Goal: Transaction & Acquisition: Book appointment/travel/reservation

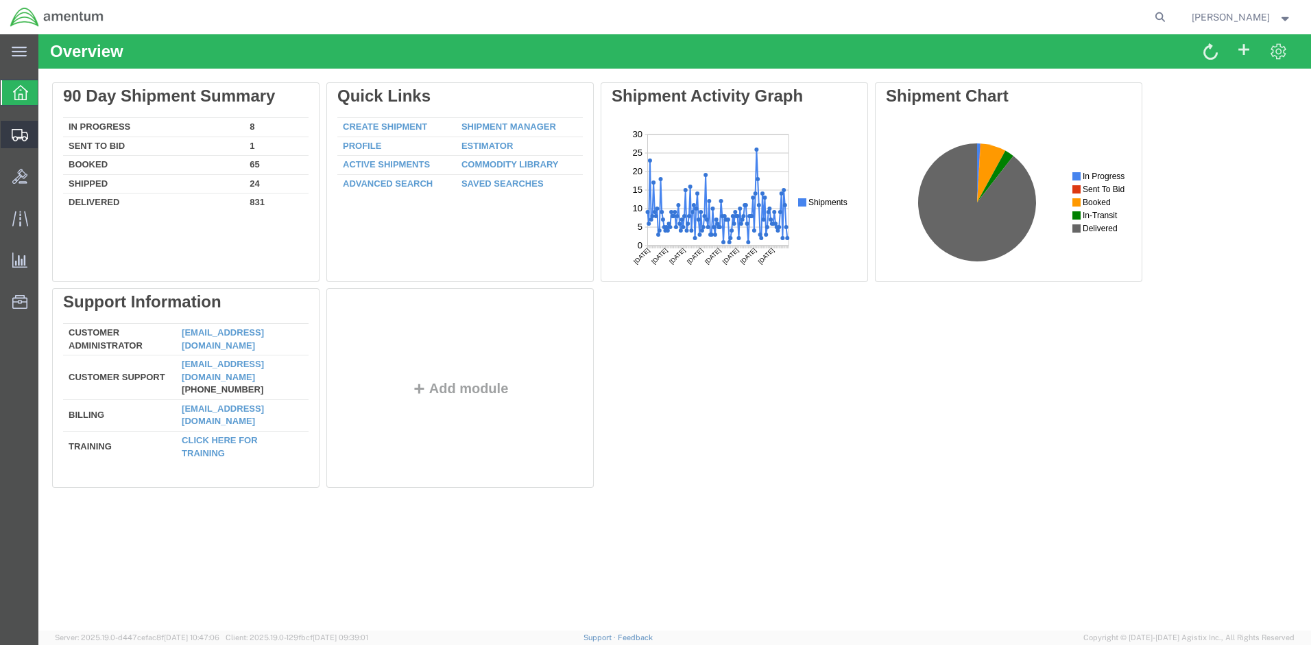
click at [0, 0] on span "Create Shipment" at bounding box center [0, 0] width 0 height 0
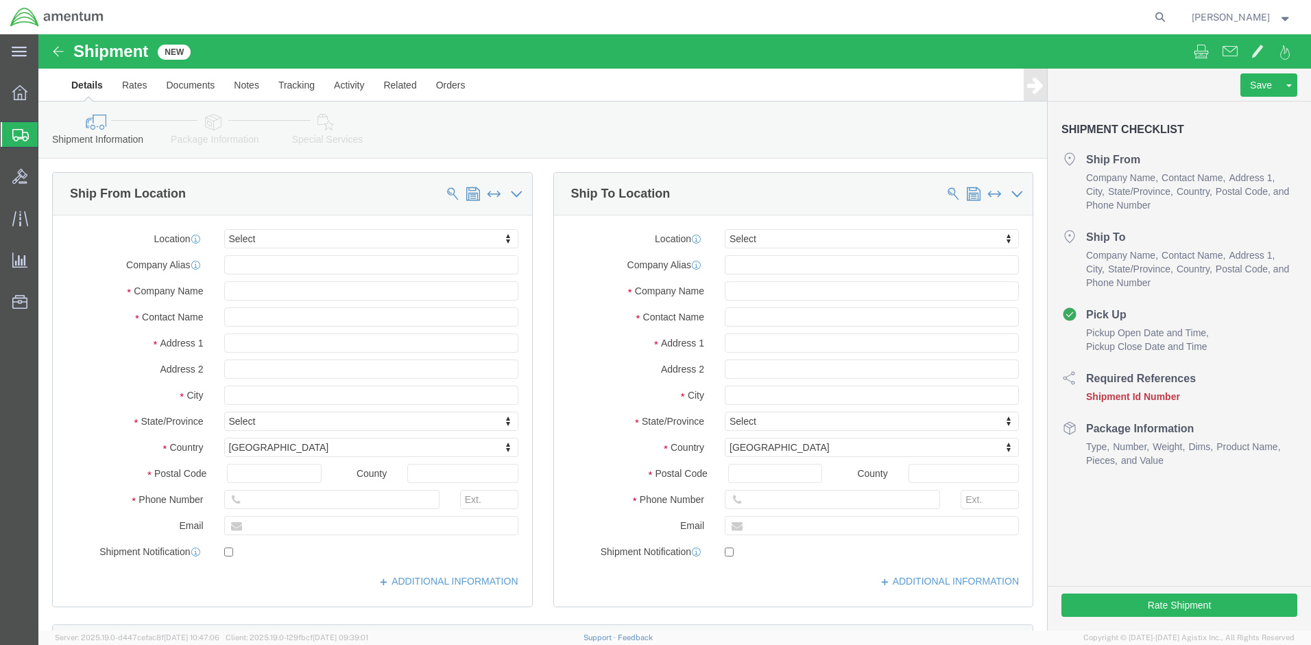
select select
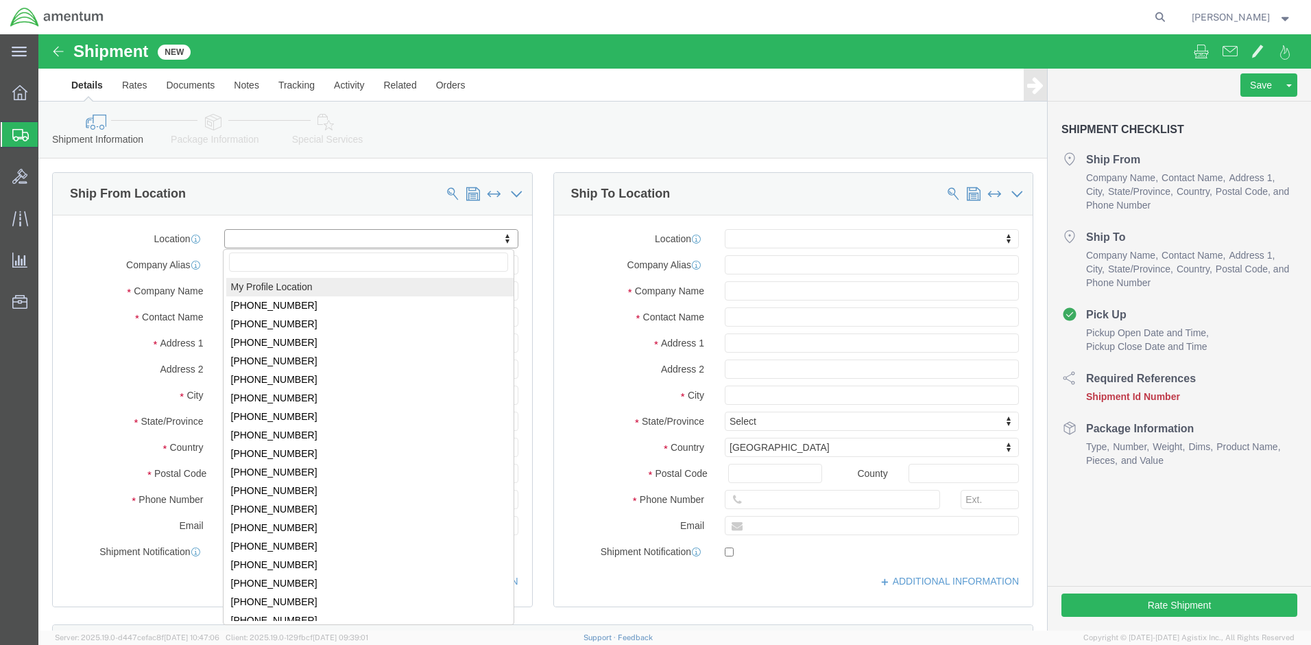
drag, startPoint x: 261, startPoint y: 257, endPoint x: 396, endPoint y: 348, distance: 163.2
select select "MYPROFILE"
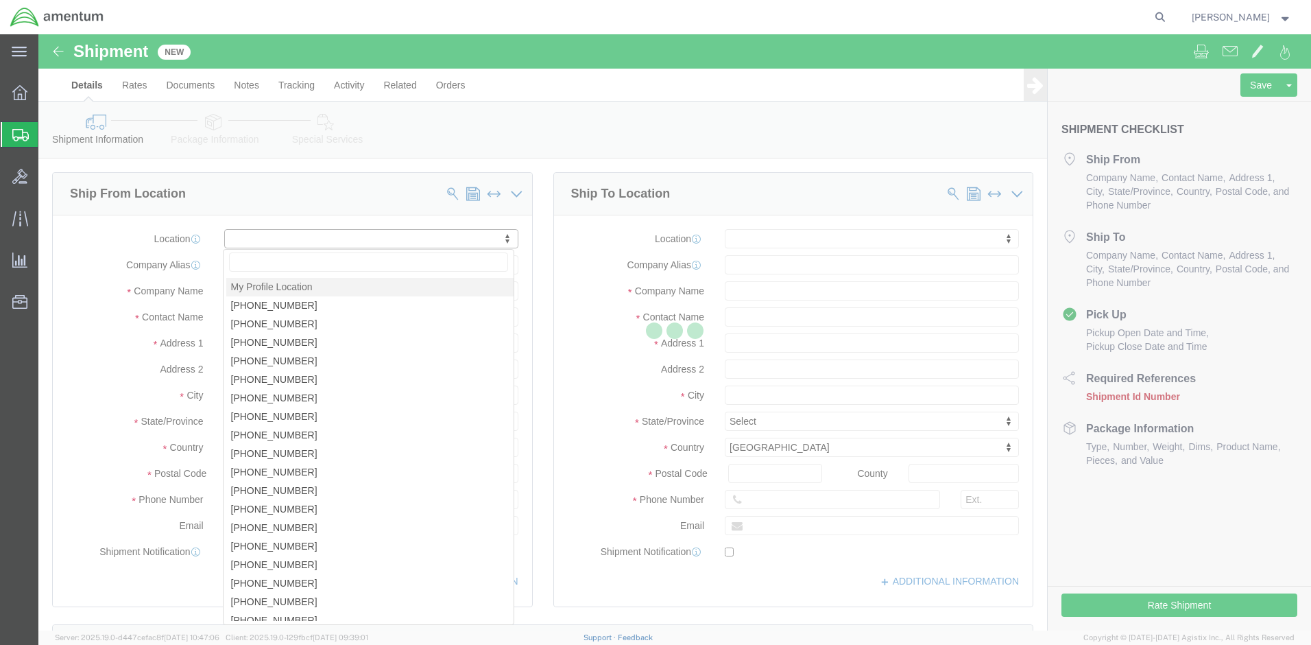
type input "[STREET_ADDRESS]"
type input "Bldg 3200, Gate B, C5ISR PIF"
type input "21005"
type input "[PHONE_NUMBER]"
type input "[EMAIL_ADDRESS][DOMAIN_NAME]"
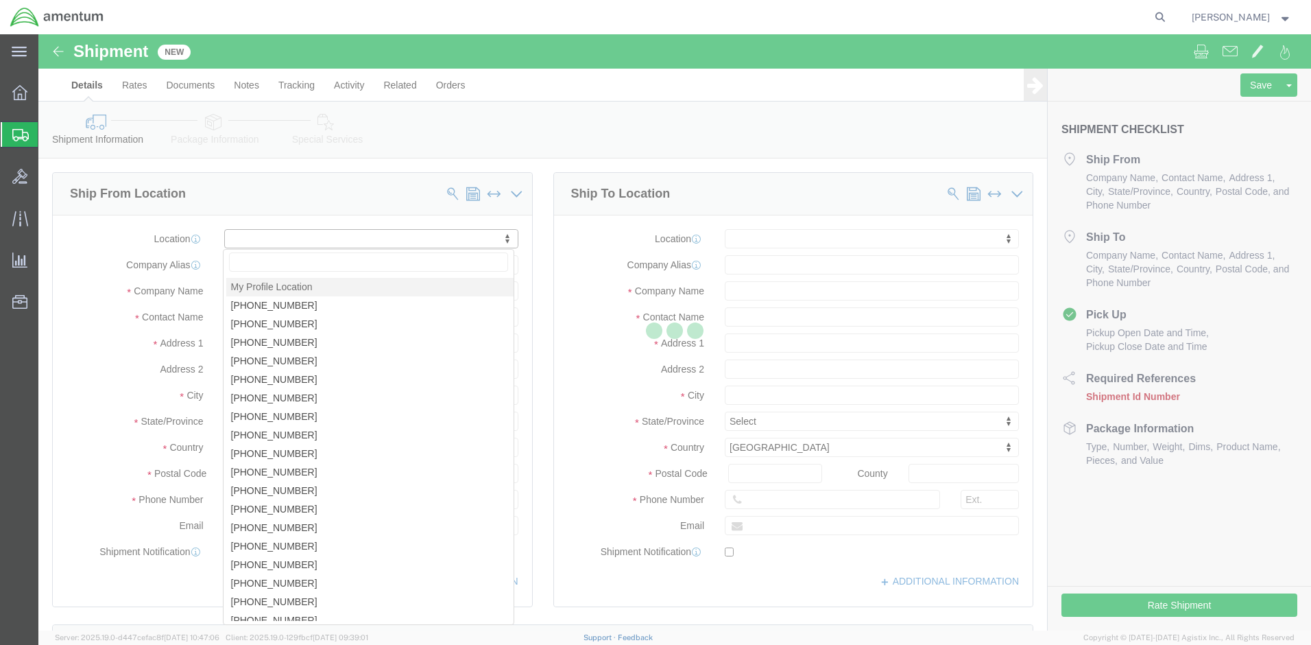
checkbox input "true"
type input "Amentum Services, Inc."
type input "[PERSON_NAME]"
type input "Aberdeen Proving Ground"
select select "MD"
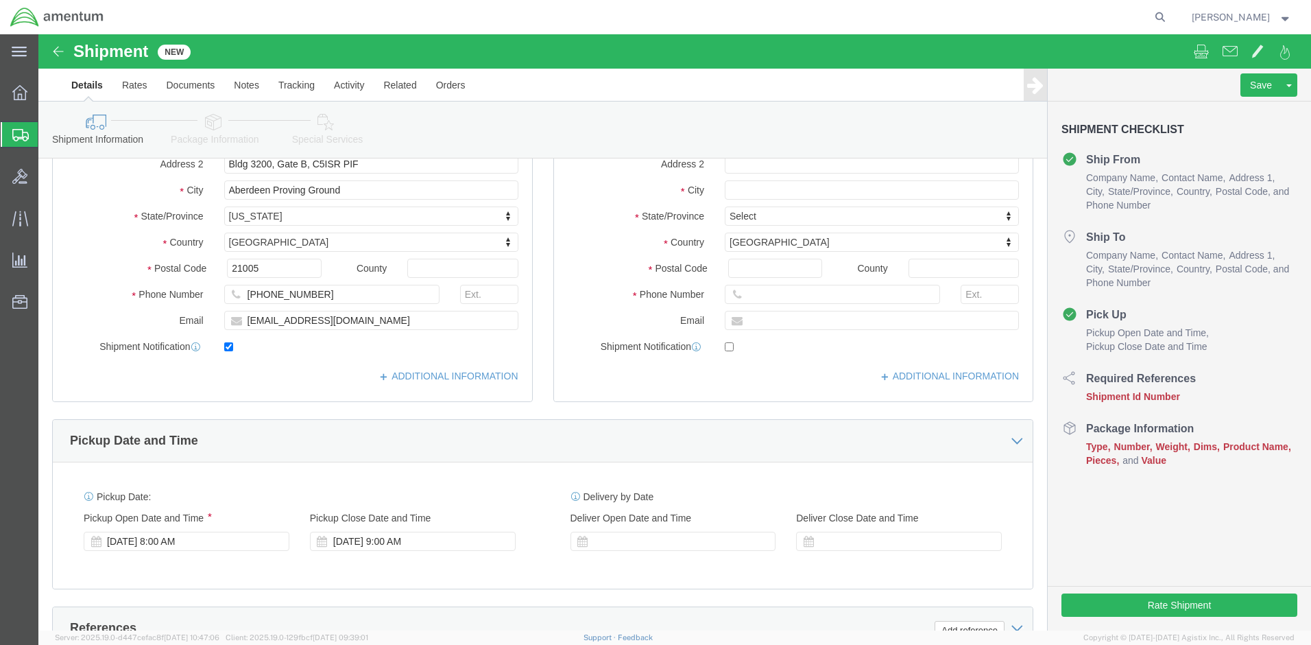
scroll to position [206, 0]
click link "ADDITIONAL INFORMATION"
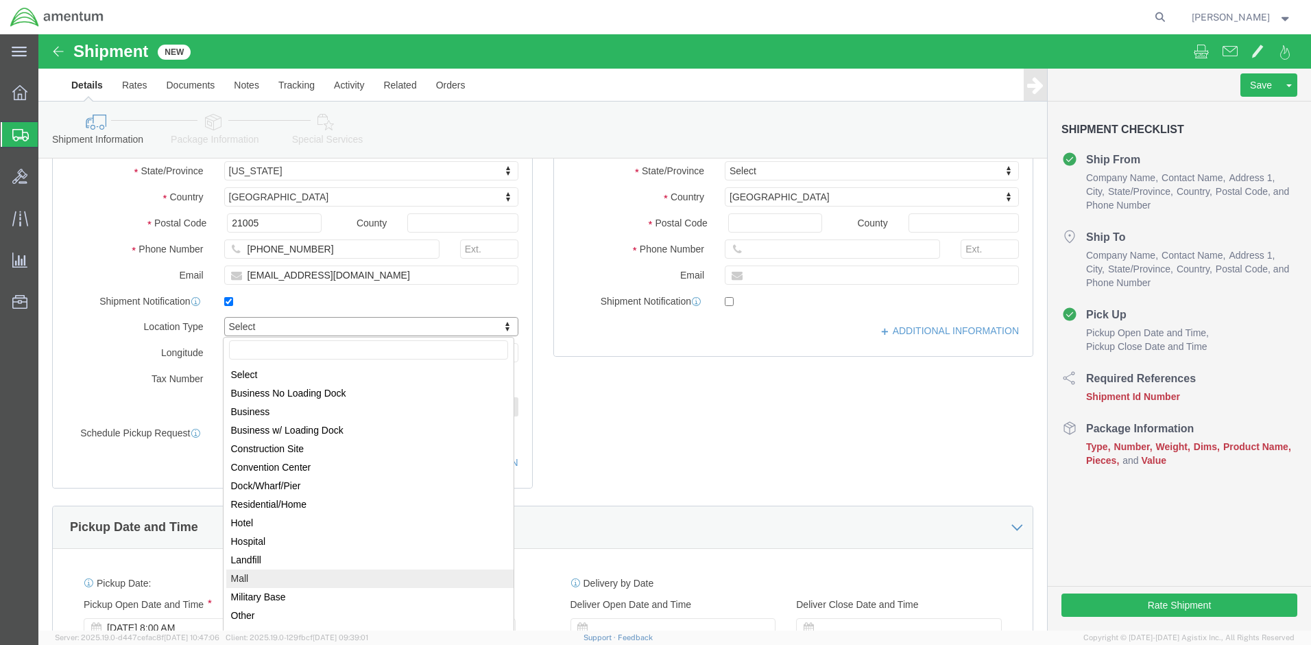
scroll to position [274, 0]
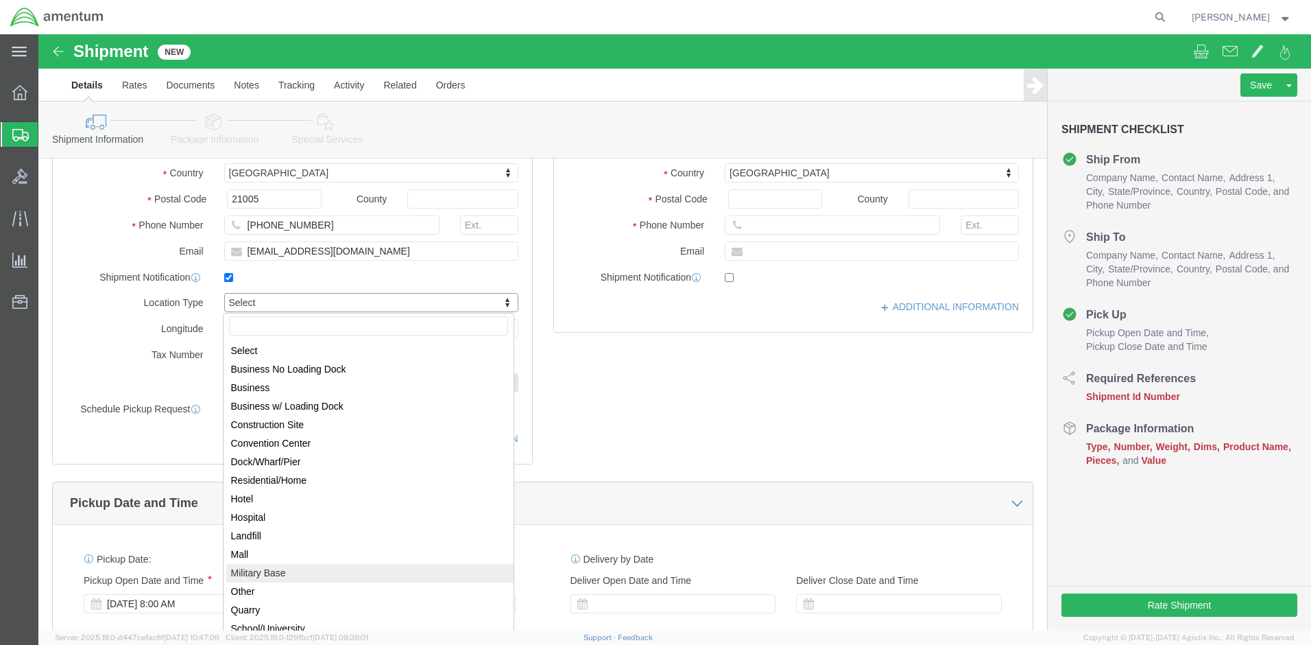
select select "MLTY"
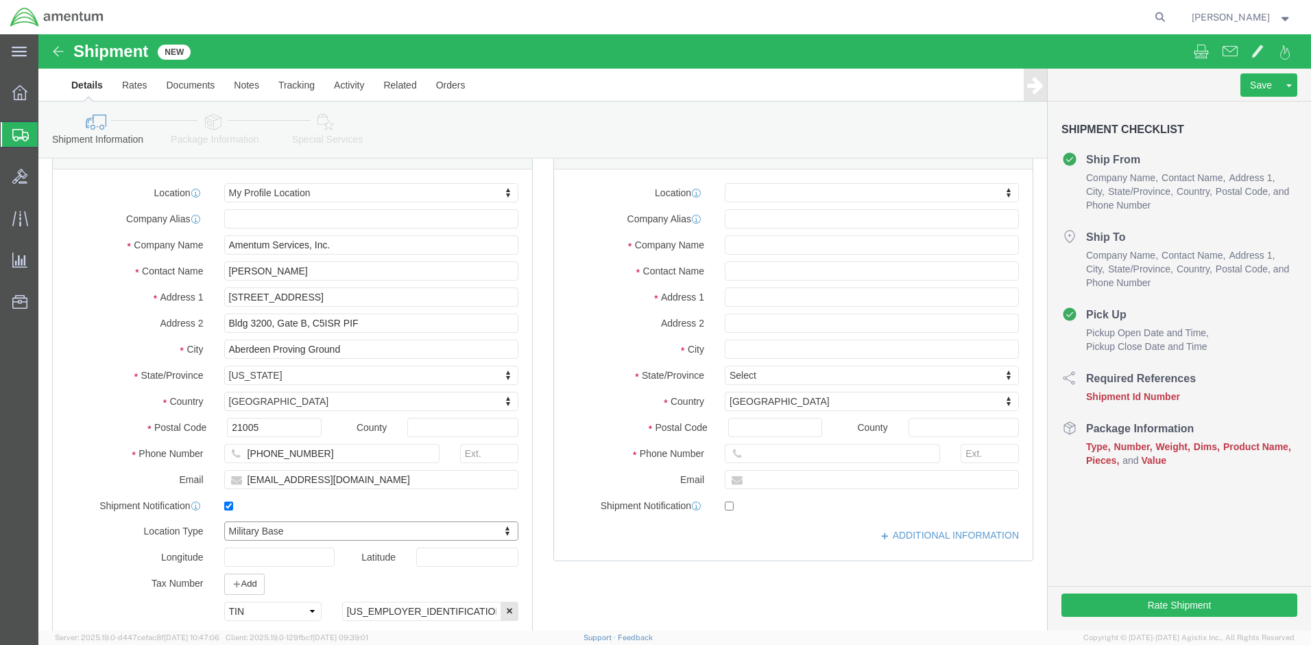
scroll to position [0, 0]
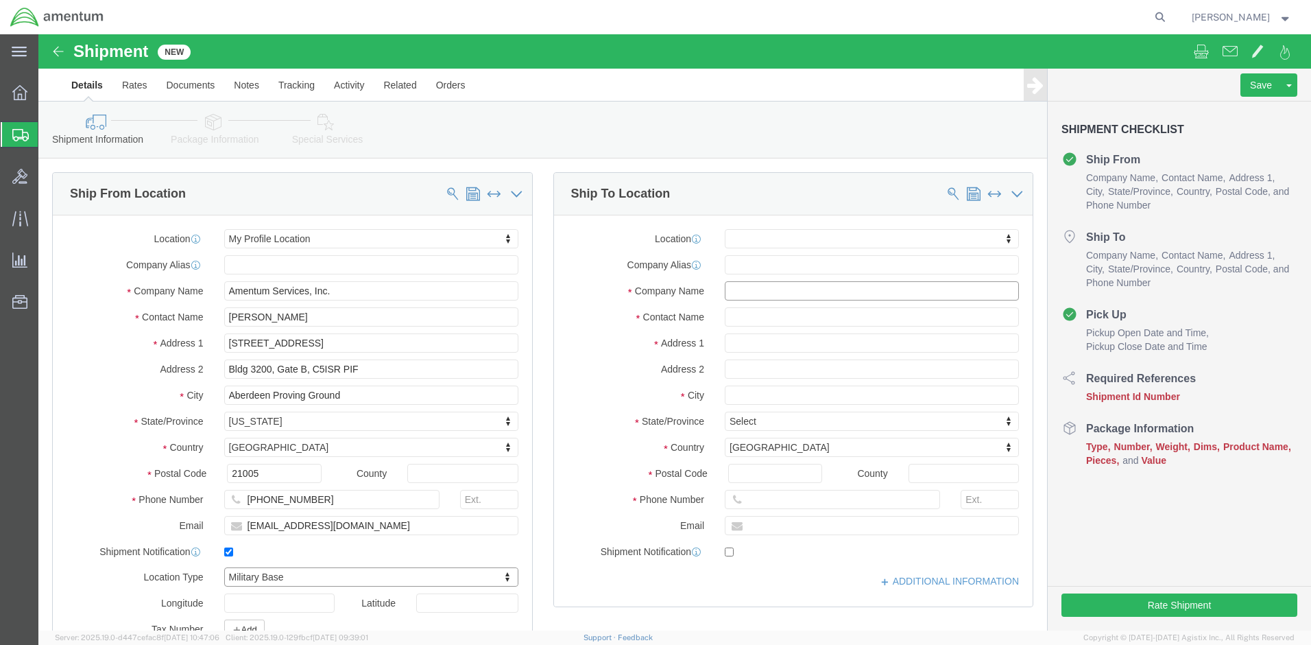
click input "text"
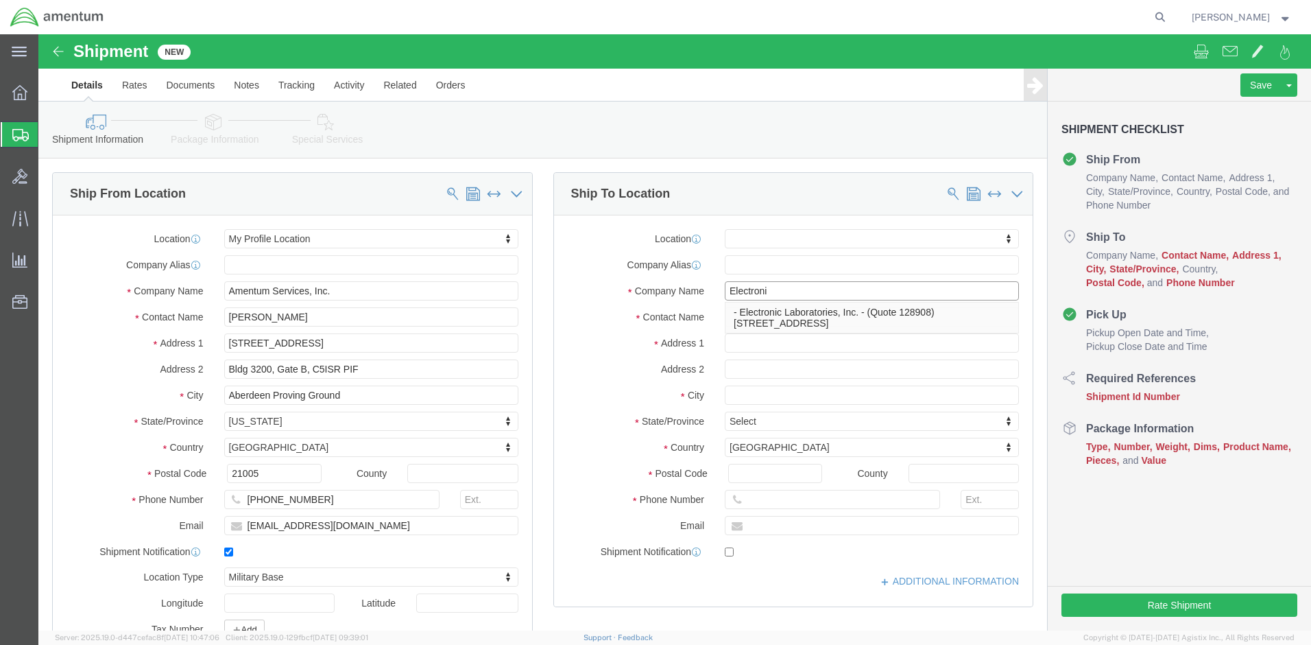
type input "Electronic"
click p "- Electronic Laboratories, Inc. - (Quote 128908) [STREET_ADDRESS]"
select select
type input "[STREET_ADDRESS]"
type input "Suite 6"
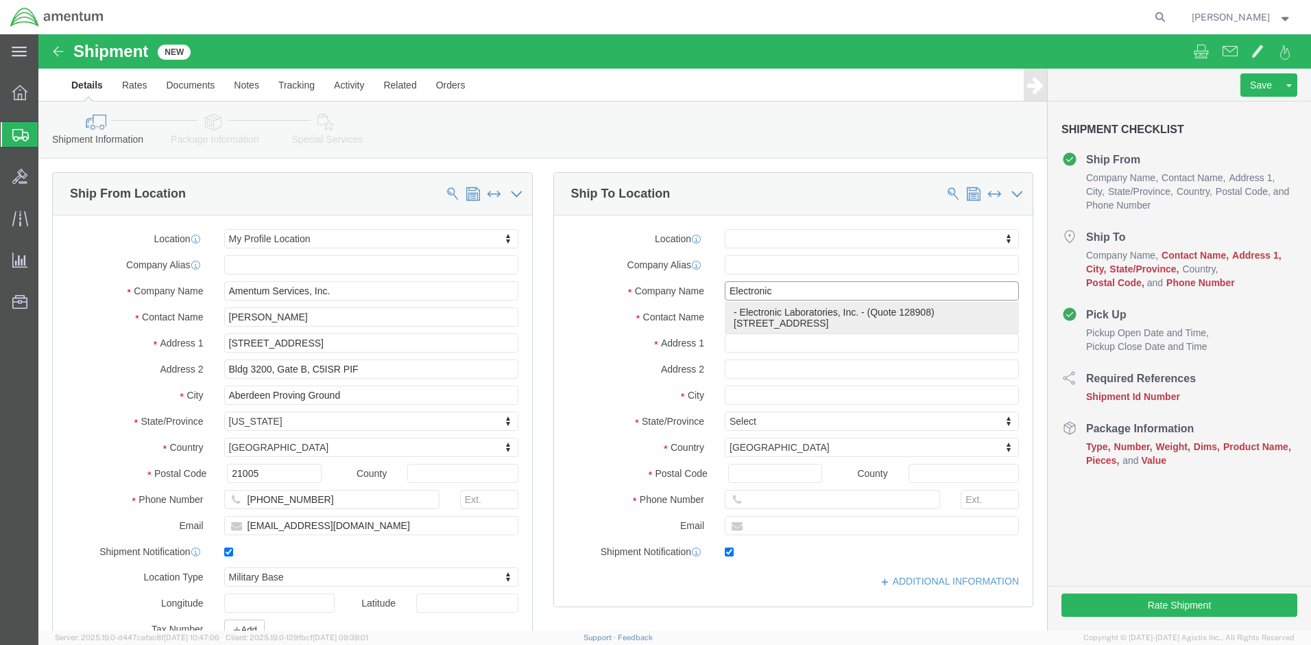
type input "21157"
type input "4108719900"
type input "[PERSON_NAME][EMAIL_ADDRESS][PERSON_NAME][DOMAIN_NAME]"
checkbox input "true"
type input "Electronic Laboratories, Inc."
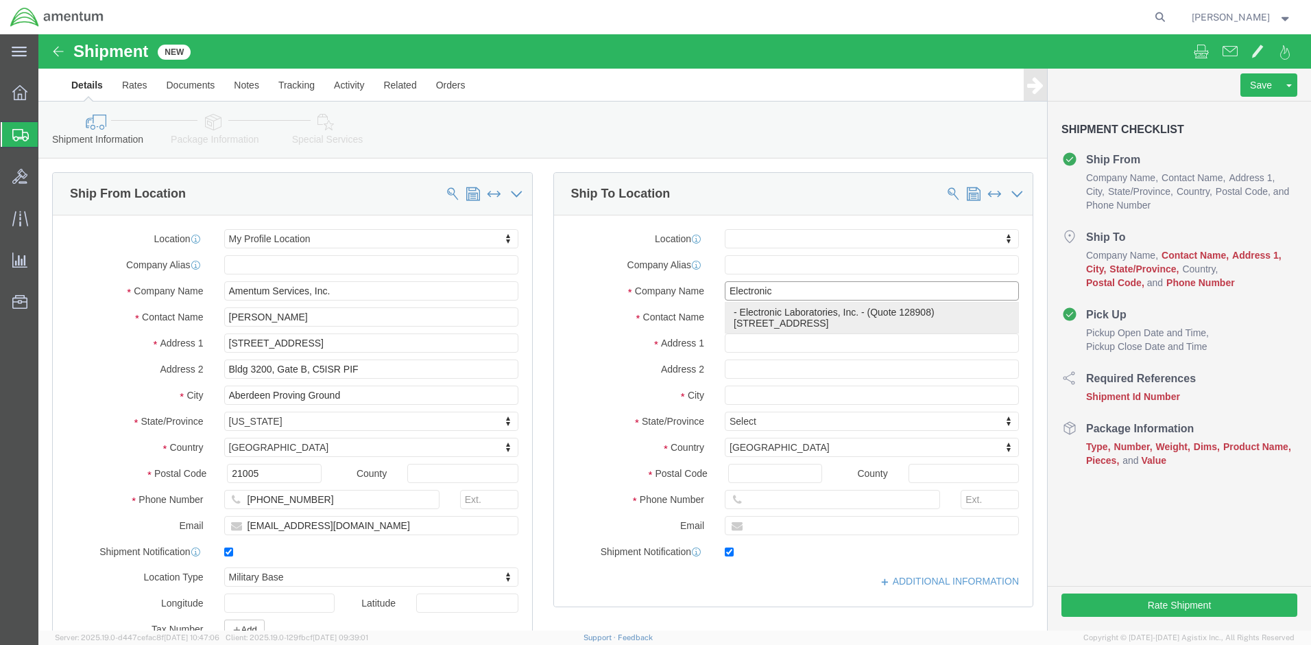
type input "Quote 128908"
type input "[GEOGRAPHIC_DATA]"
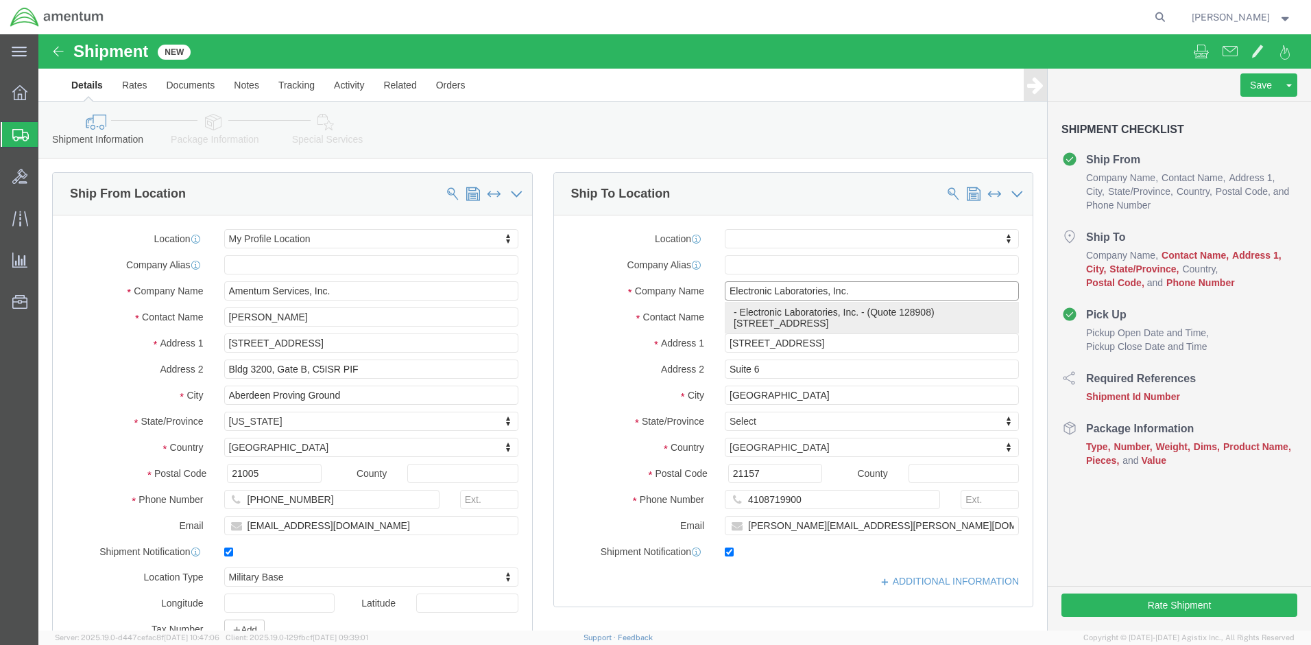
select select "MD"
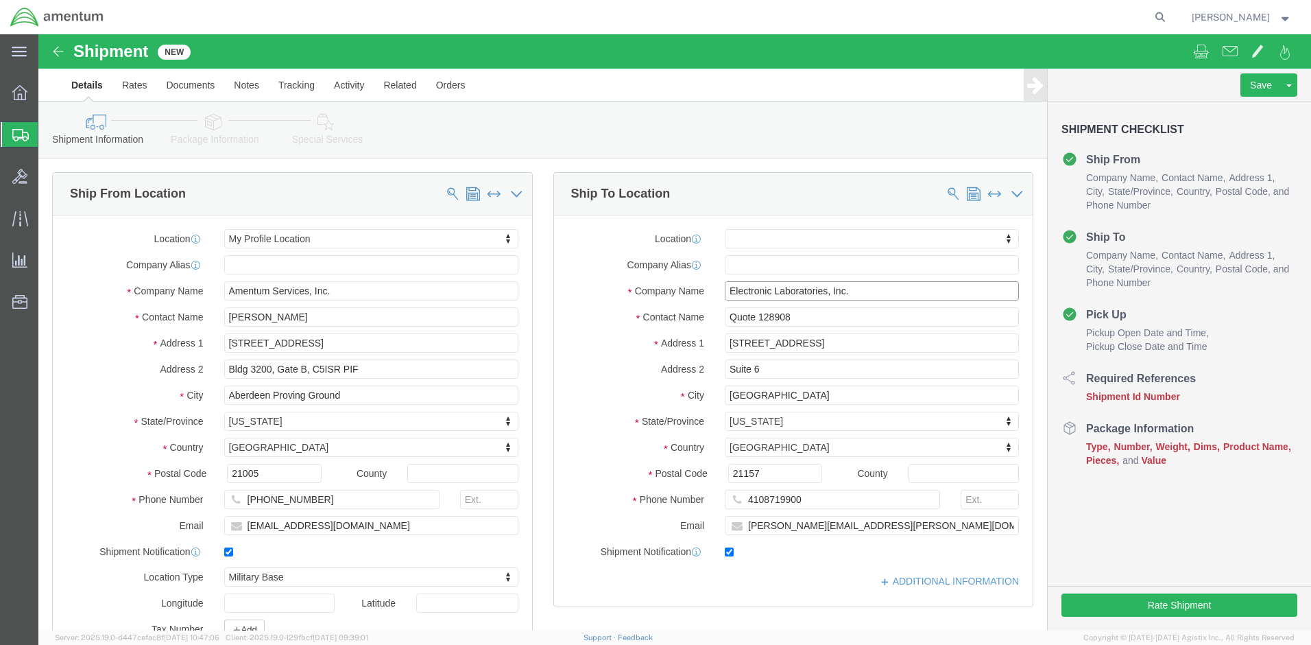
type input "Electronic Laboratories, Inc."
click input "Quote 128908"
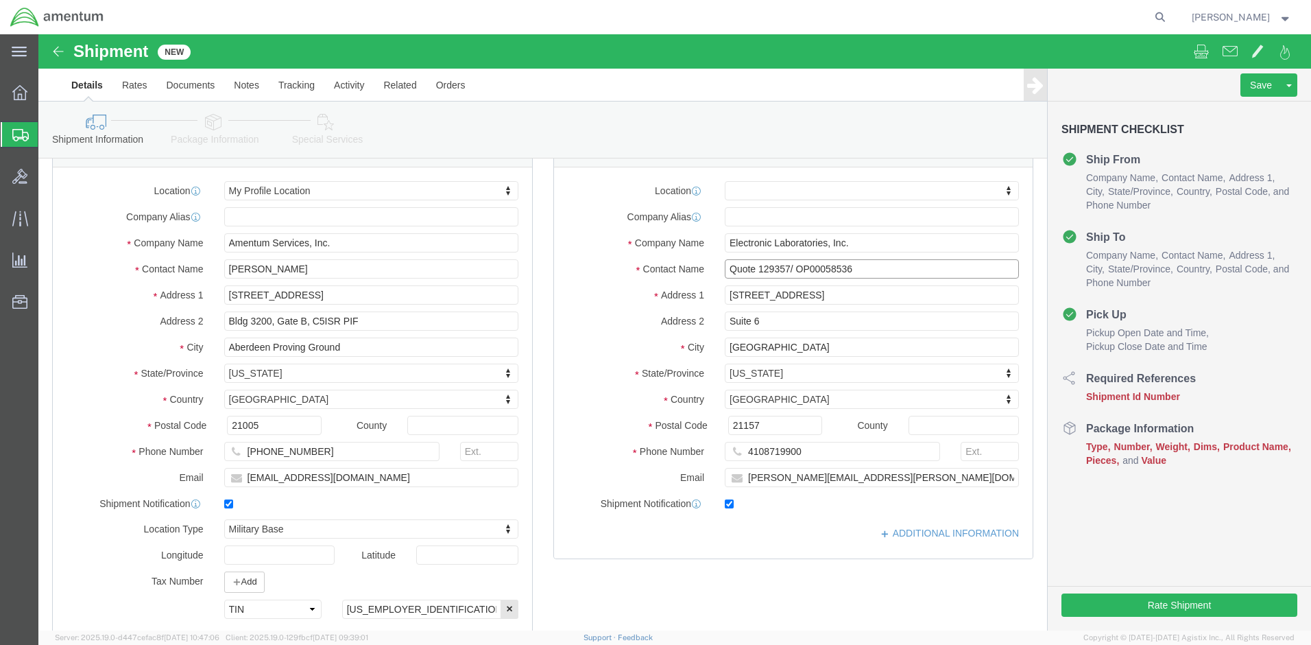
scroll to position [69, 0]
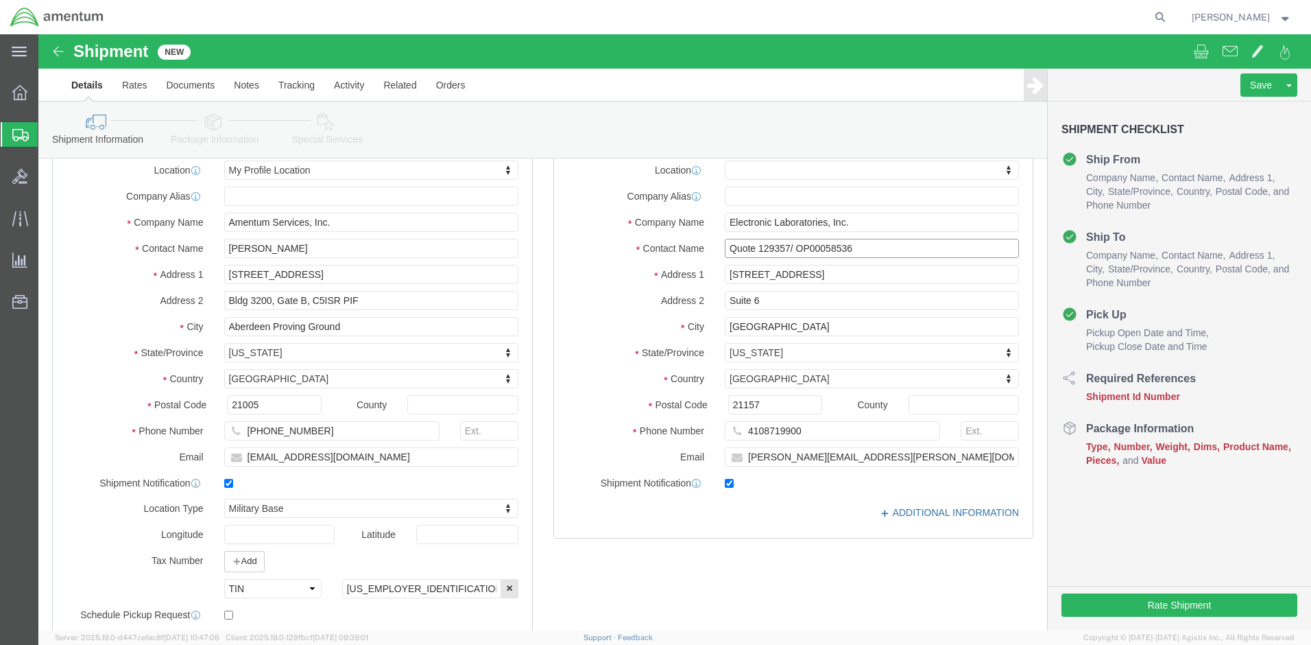
type input "Quote 129357/ OP00058536"
click link "ADDITIONAL INFORMATION"
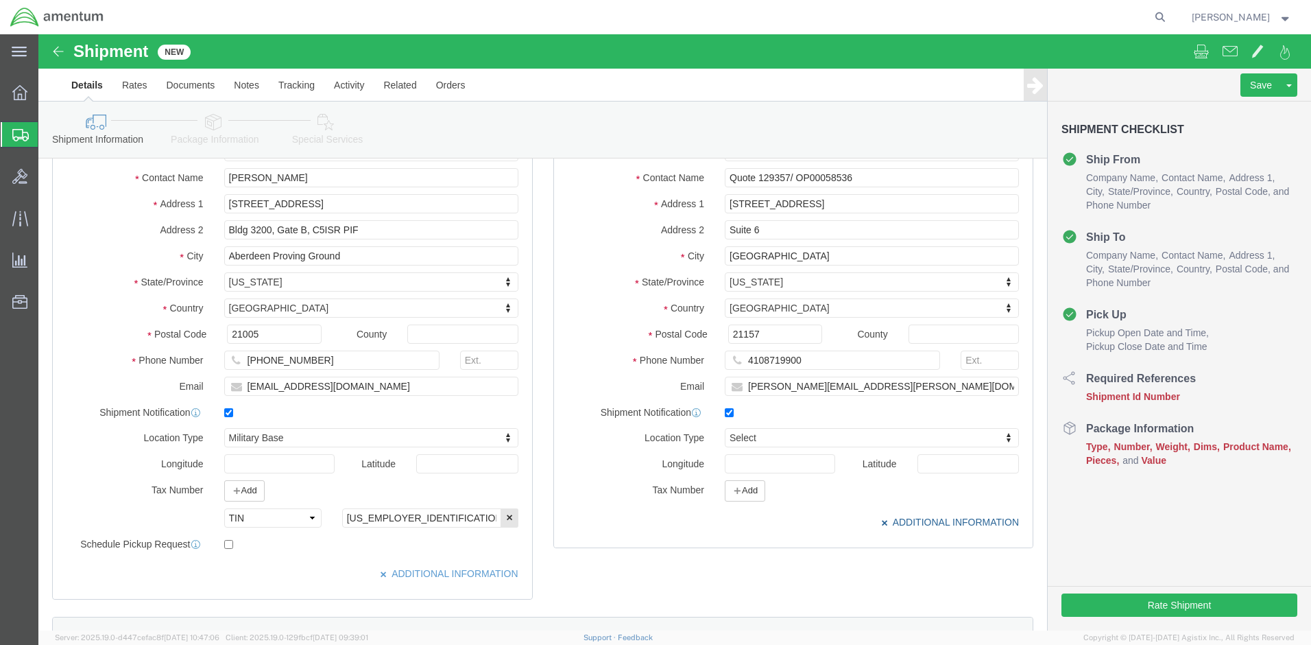
scroll to position [206, 0]
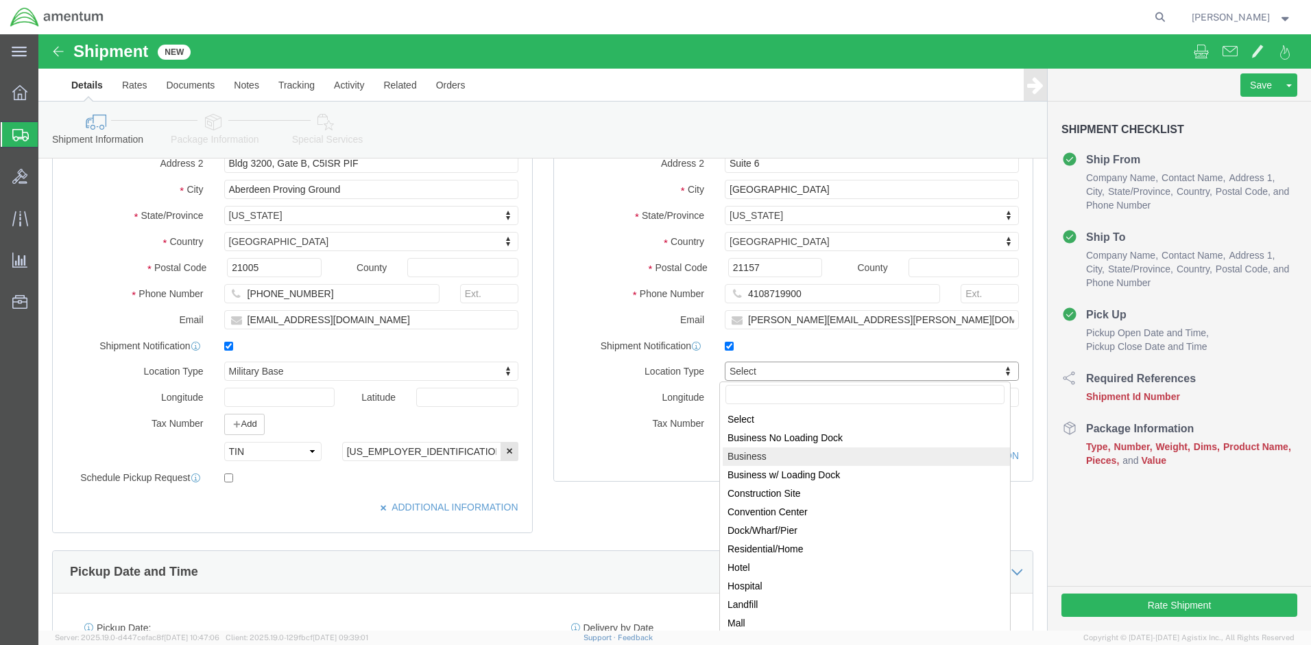
select select "BUSI"
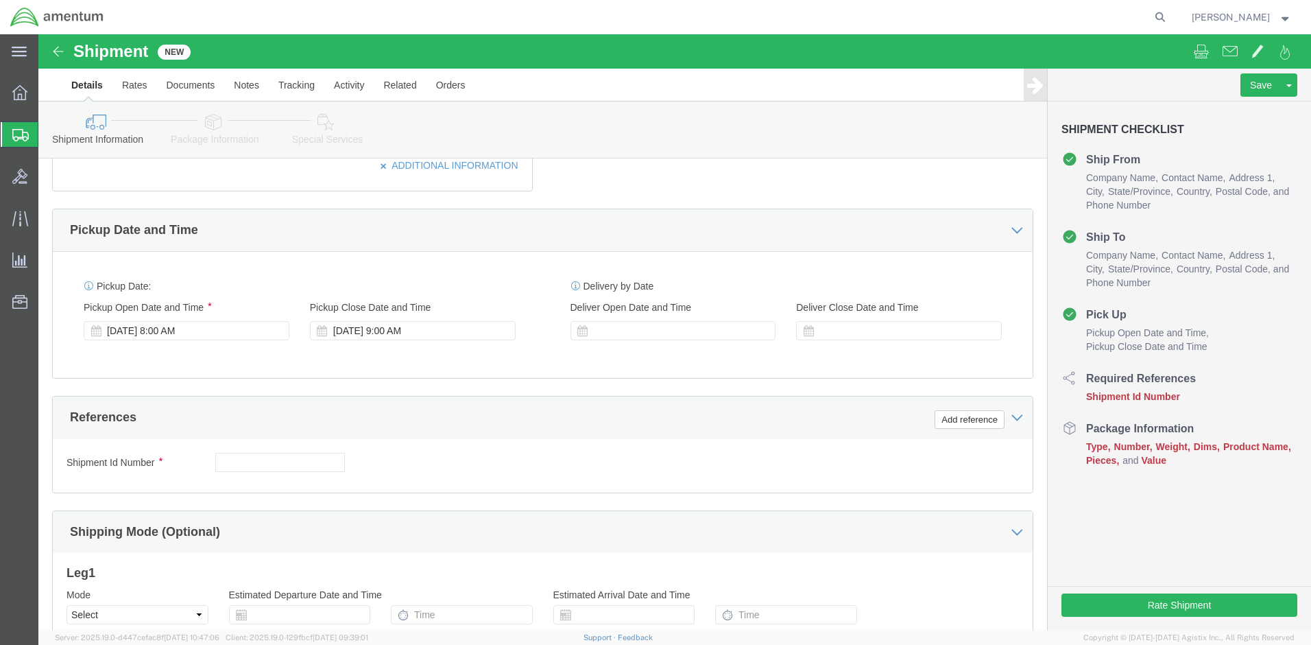
scroll to position [549, 0]
click input "text"
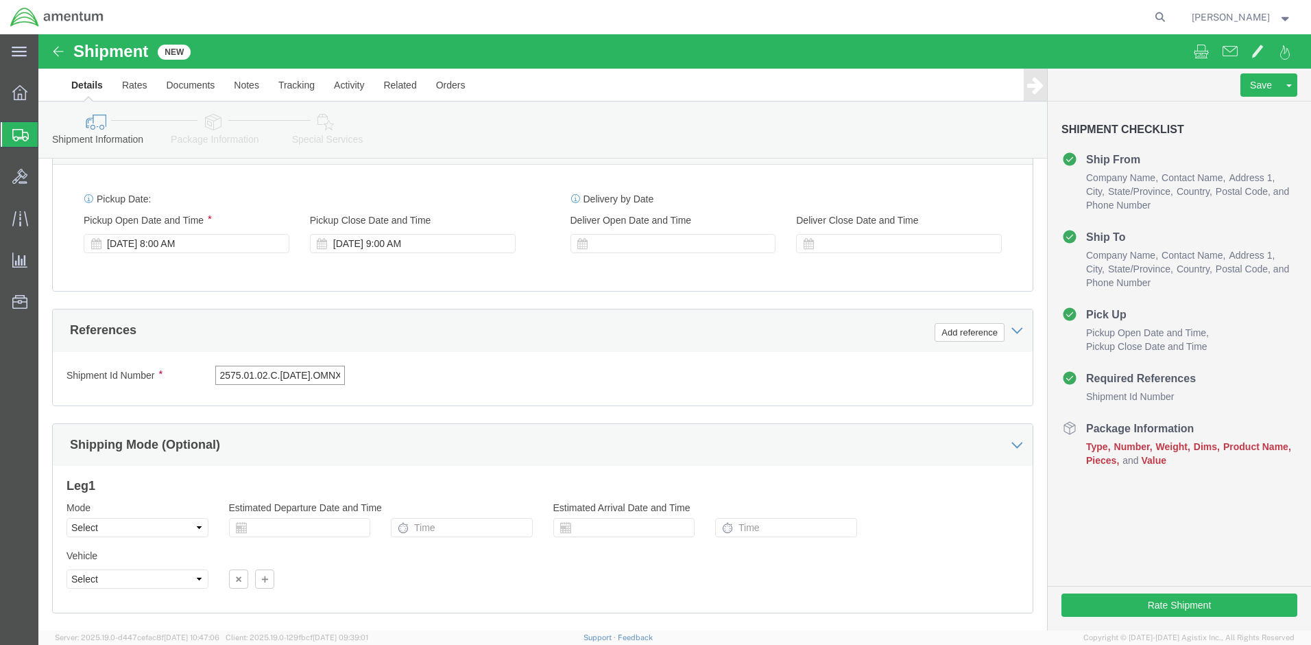
scroll to position [713, 0]
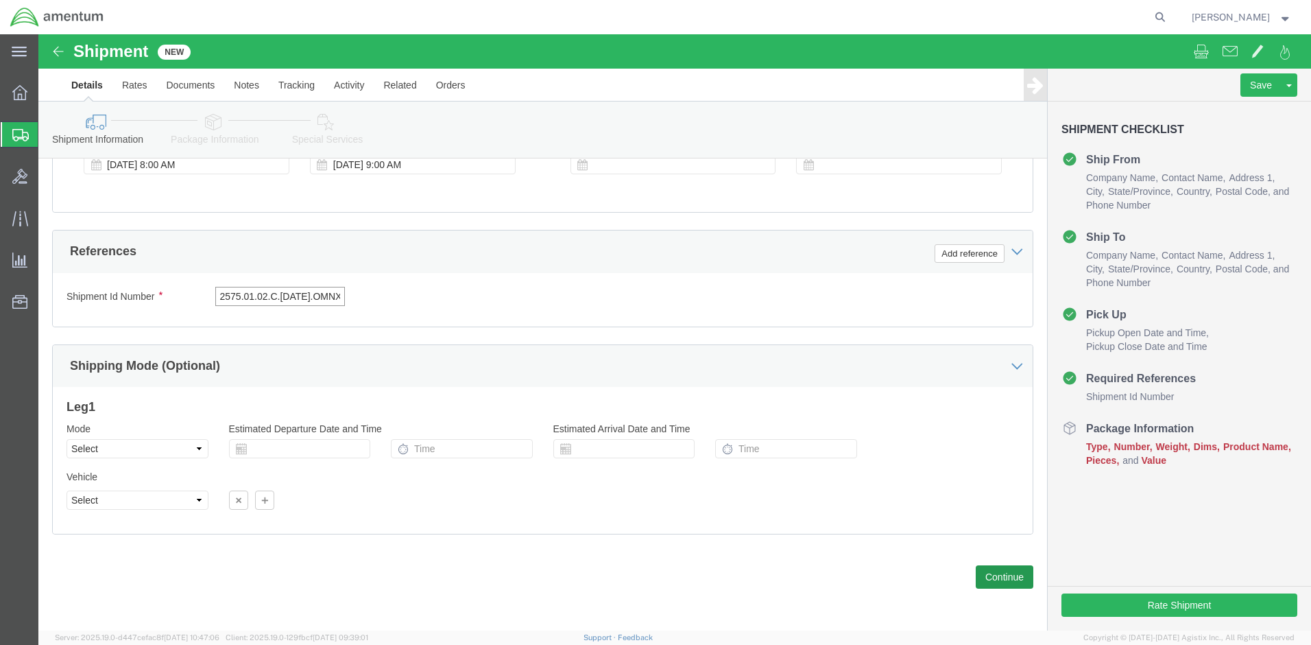
type input "2575.01.02.C.[DATE].OMNX"
click button "Continue"
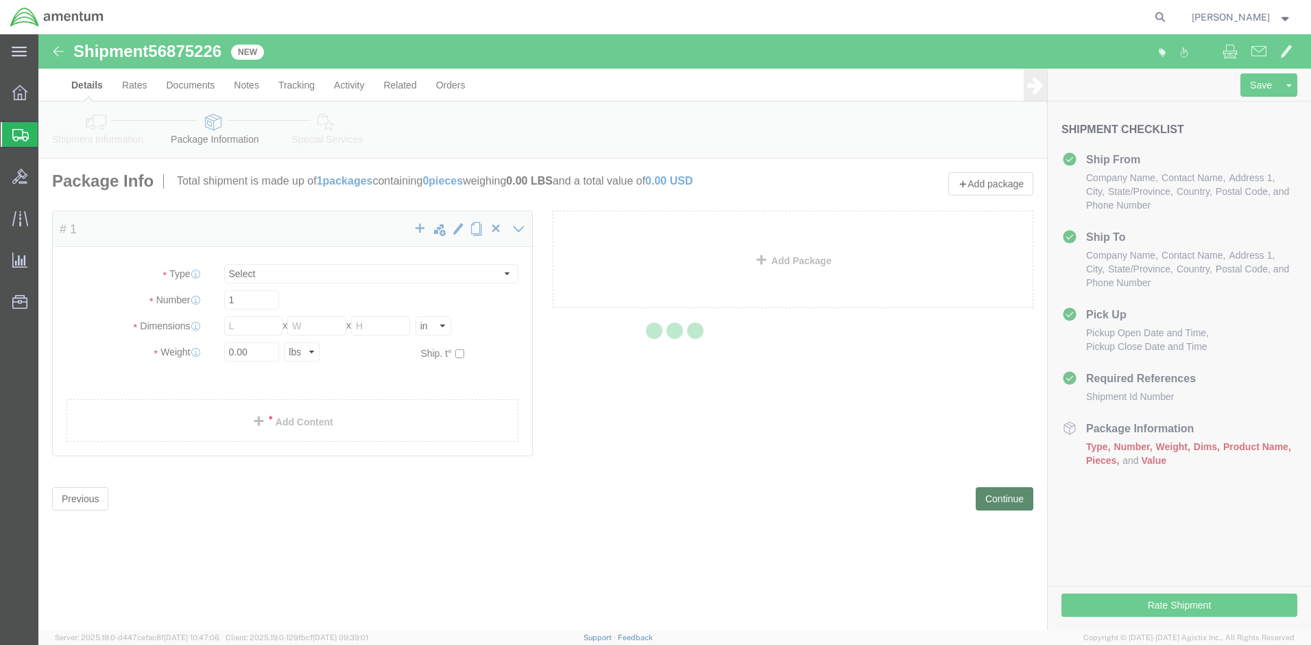
select select "CBOX"
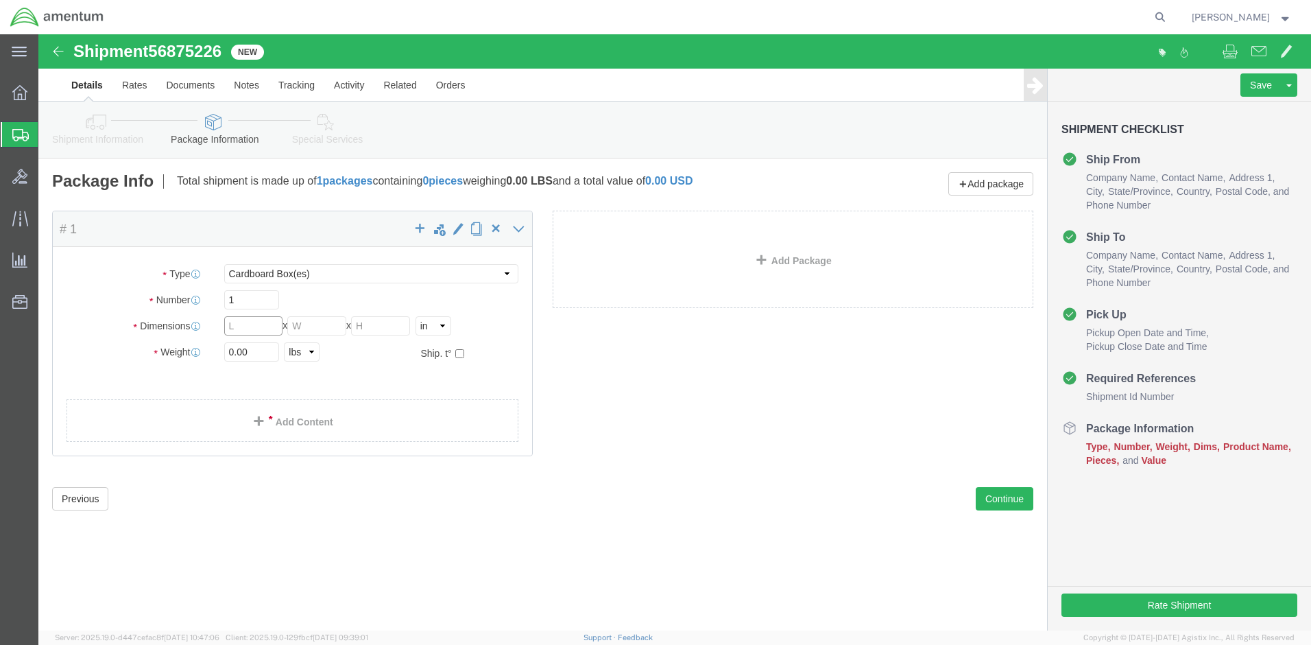
click input "text"
type input "16"
drag, startPoint x: 225, startPoint y: 319, endPoint x: 162, endPoint y: 323, distance: 63.2
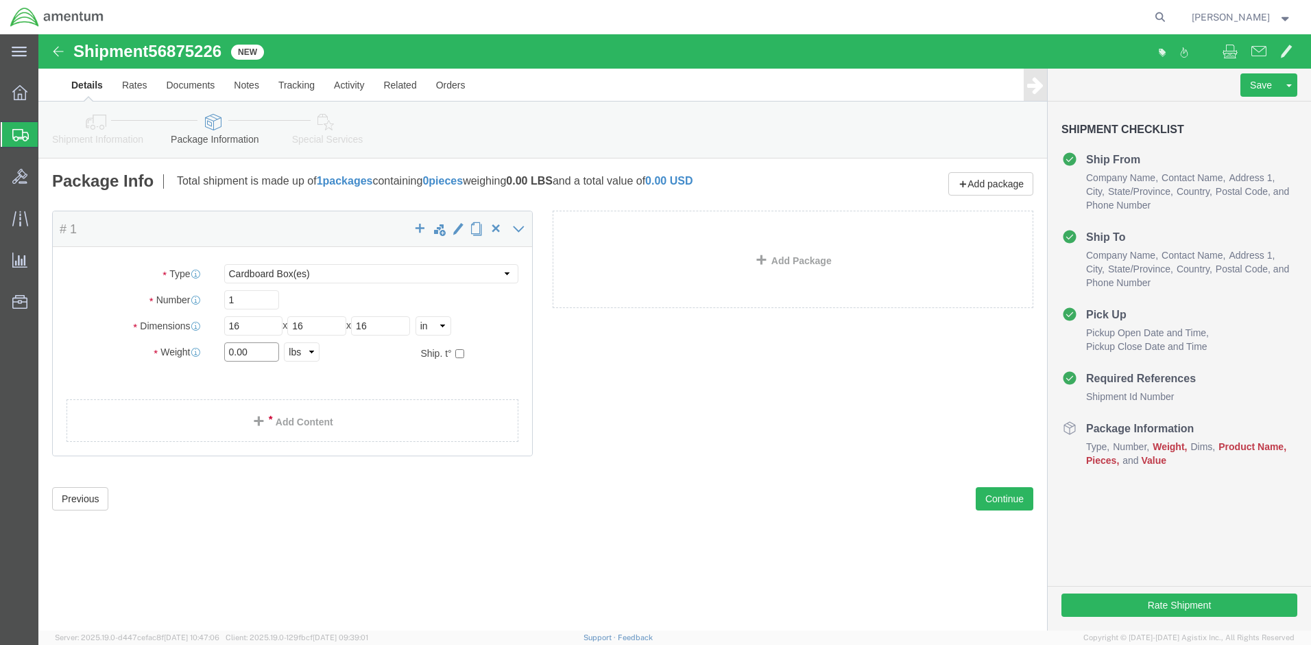
click div "Weight 0.00 Select kgs lbs Ship. t°"
type input "19"
click link "Add Content"
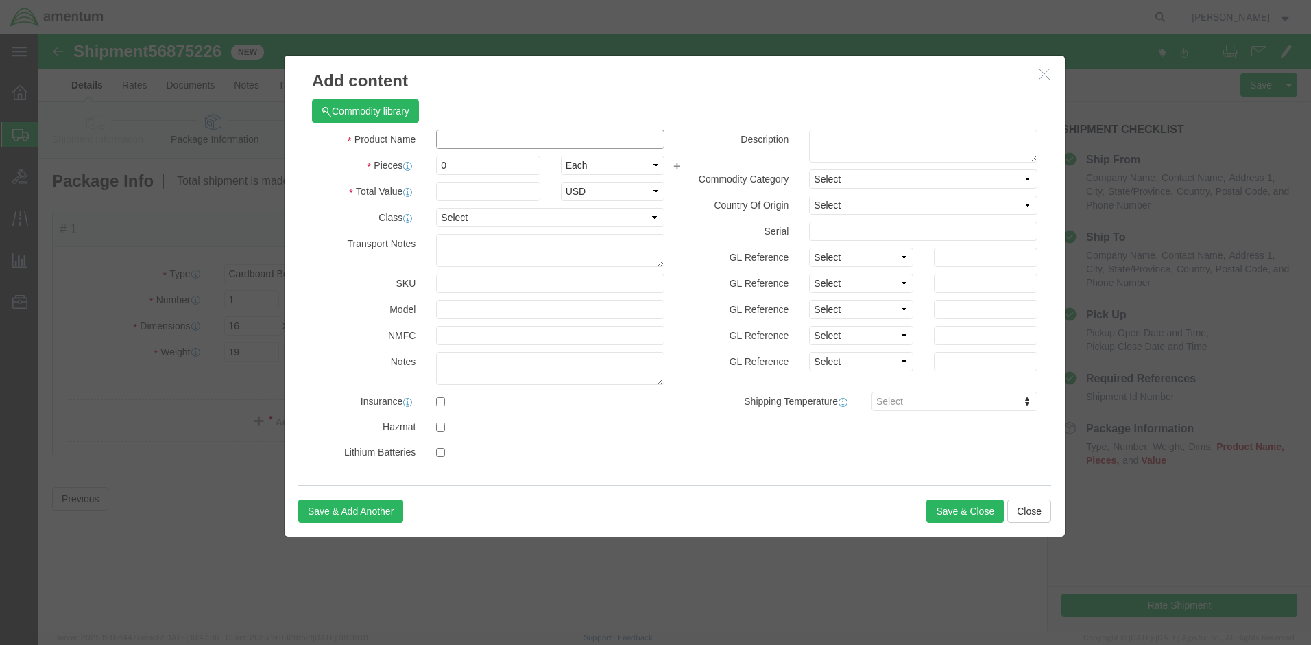
click input "text"
type input "Calibration Equipment"
drag, startPoint x: 455, startPoint y: 131, endPoint x: 257, endPoint y: 128, distance: 198.2
click div "Commodity library Product Name Calibration Equipment Calibration Pieces 0 Selec…"
type input "15"
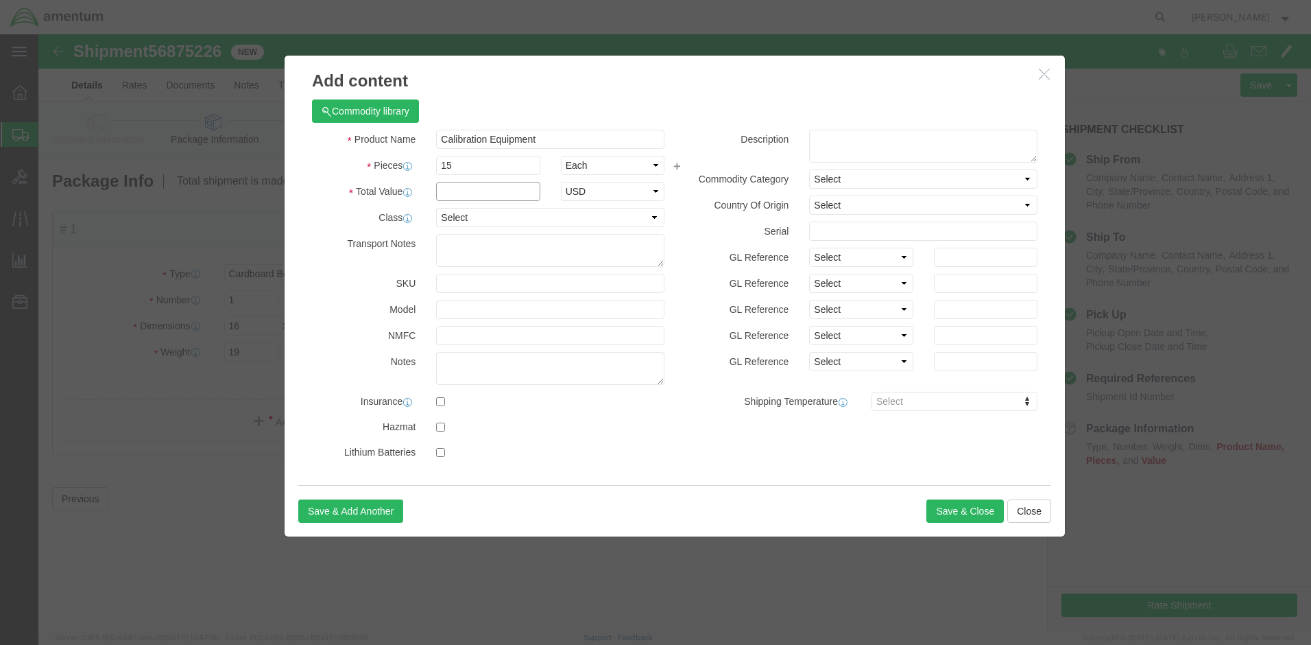
click input "text"
type input "500"
click button "Save & Close"
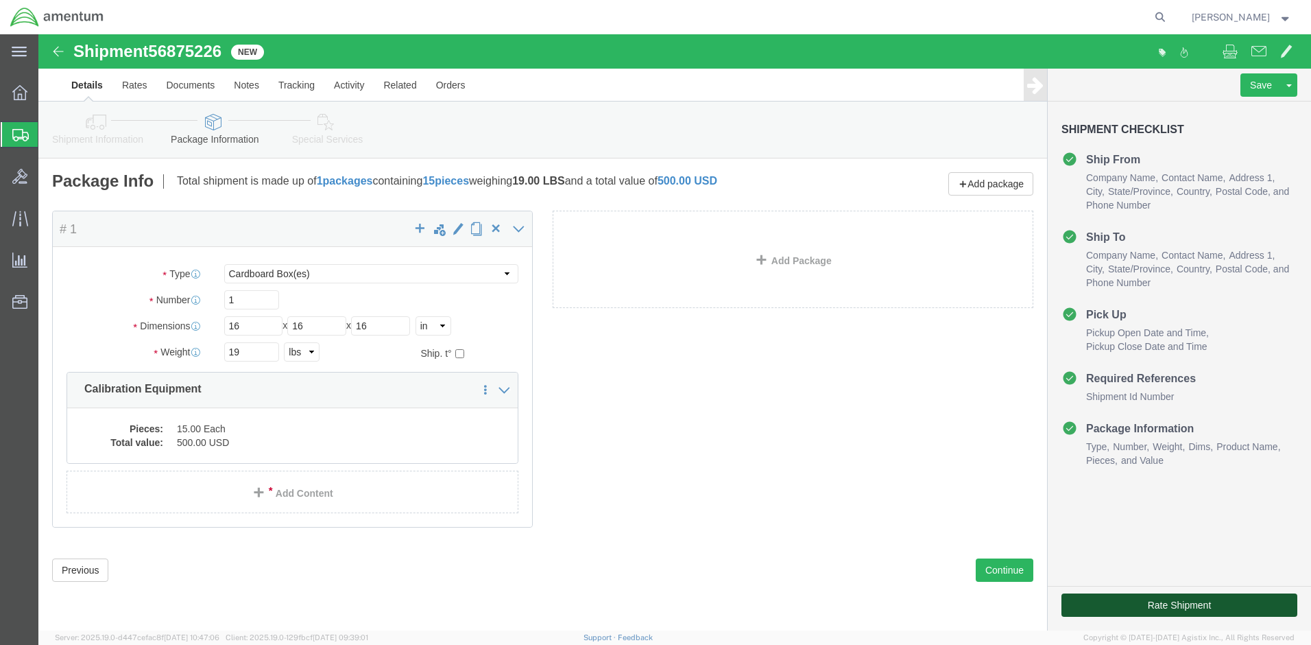
click button "Rate Shipment"
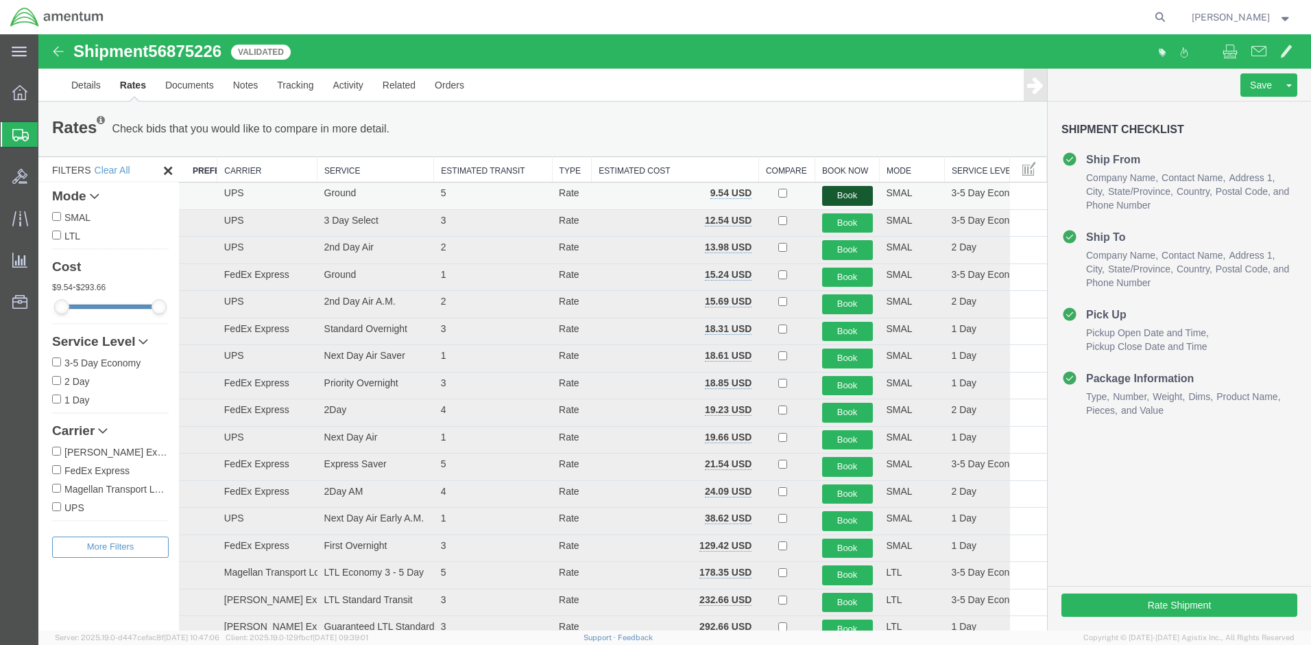
click at [837, 195] on button "Book" at bounding box center [847, 196] width 51 height 20
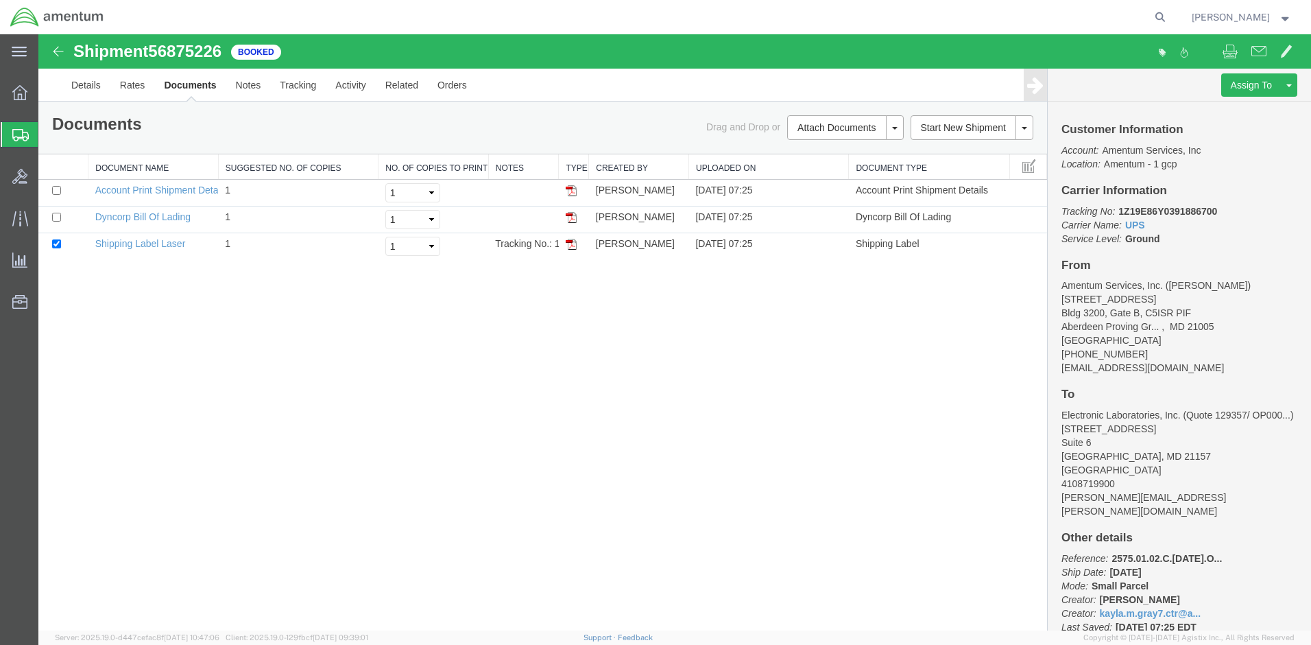
drag, startPoint x: 575, startPoint y: 246, endPoint x: 720, endPoint y: 267, distance: 146.3
click at [575, 246] on img at bounding box center [571, 244] width 11 height 11
click at [575, 192] on img at bounding box center [571, 190] width 11 height 11
